Goal: Browse casually

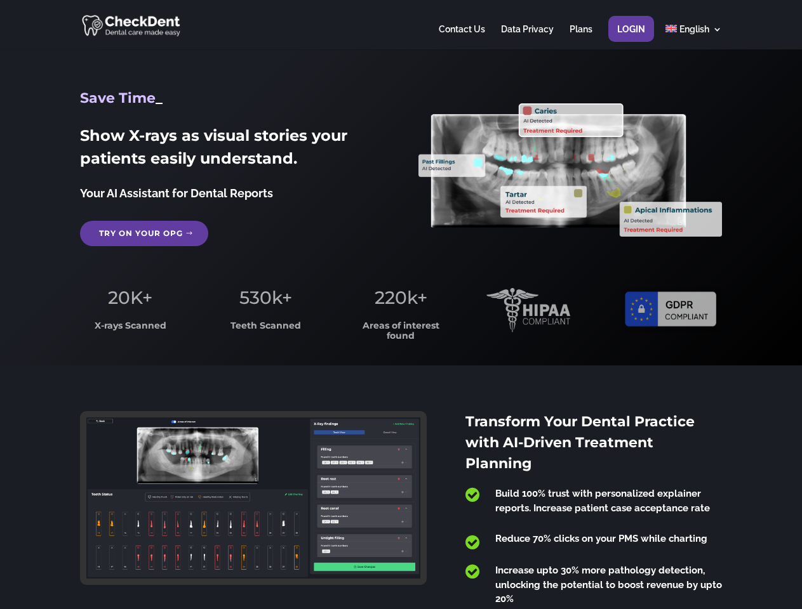
click at [401, 305] on span "220k+" at bounding box center [401, 298] width 53 height 22
click at [401, 25] on div at bounding box center [400, 25] width 641 height 50
click at [401, 305] on span "220k+" at bounding box center [401, 298] width 53 height 22
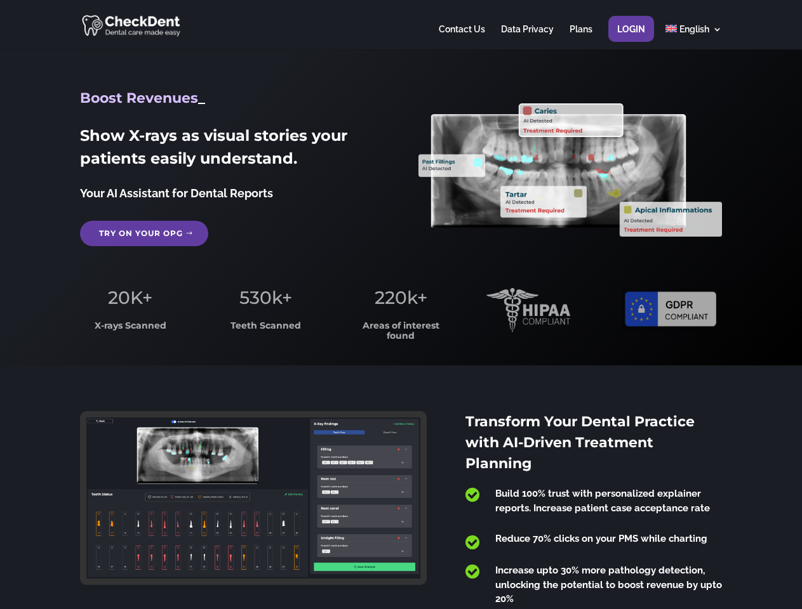
click at [401, 25] on div at bounding box center [400, 25] width 641 height 50
